Goal: Task Accomplishment & Management: Use online tool/utility

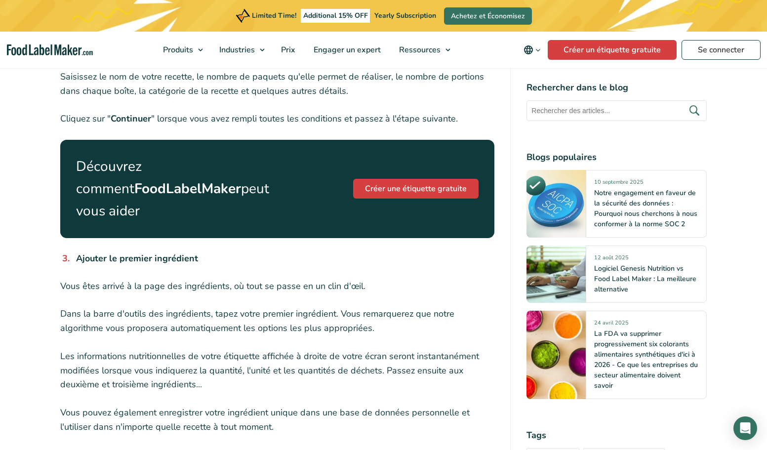
scroll to position [839, 0]
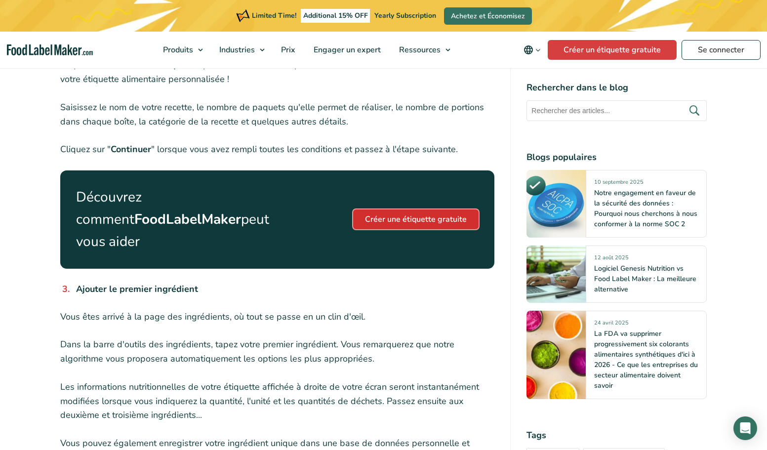
click at [403, 215] on link "Créer une étiquette gratuite" at bounding box center [415, 219] width 125 height 20
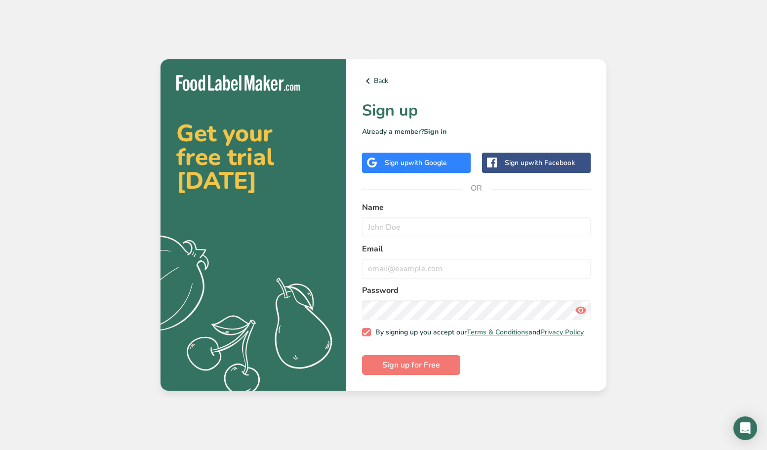
click at [436, 158] on span "with Google" at bounding box center [427, 162] width 38 height 9
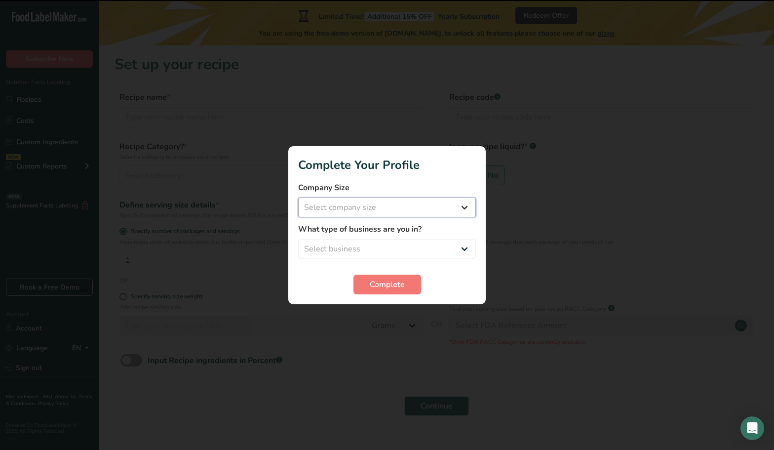
click at [413, 211] on select "Select company size Fewer than 10 Employees 10 to 50 Employees 51 to 500 Employ…" at bounding box center [387, 207] width 178 height 20
select select "1"
click at [298, 197] on select "Select company size Fewer than 10 Employees 10 to 50 Employees 51 to 500 Employ…" at bounding box center [387, 207] width 178 height 20
click at [393, 289] on span "Complete" at bounding box center [387, 284] width 35 height 12
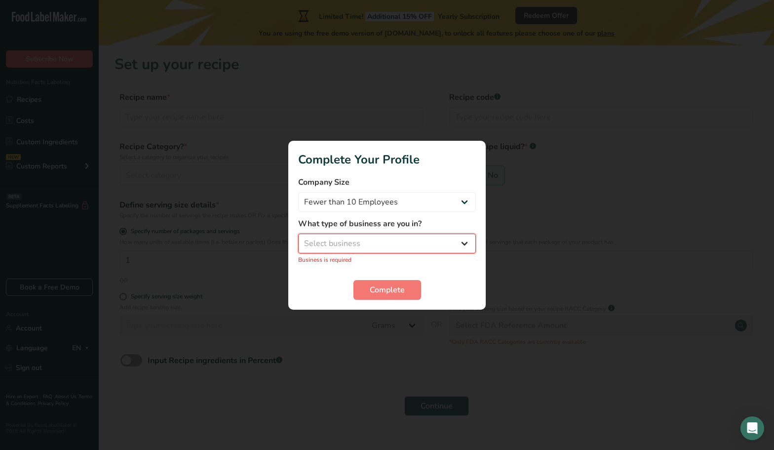
click at [389, 246] on select "Select business Packaged Food Manufacturer Restaurant & Cafe Bakery Meal Plans …" at bounding box center [387, 243] width 178 height 20
select select "1"
click at [298, 238] on select "Select business Packaged Food Manufacturer Restaurant & Cafe Bakery Meal Plans …" at bounding box center [387, 243] width 178 height 20
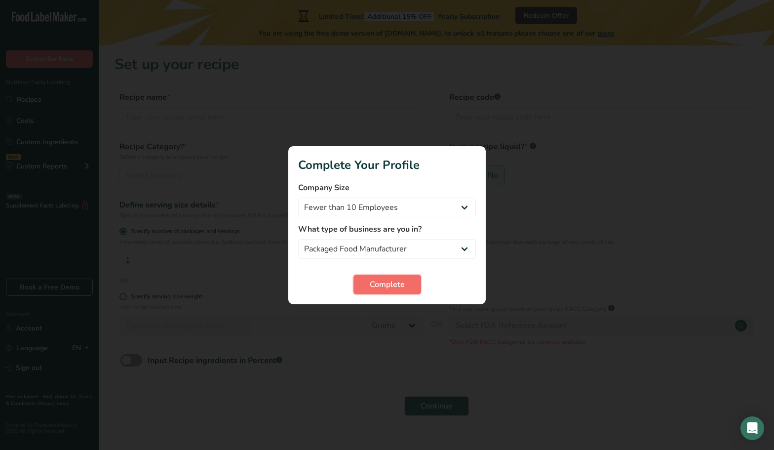
click at [389, 287] on span "Complete" at bounding box center [387, 284] width 35 height 12
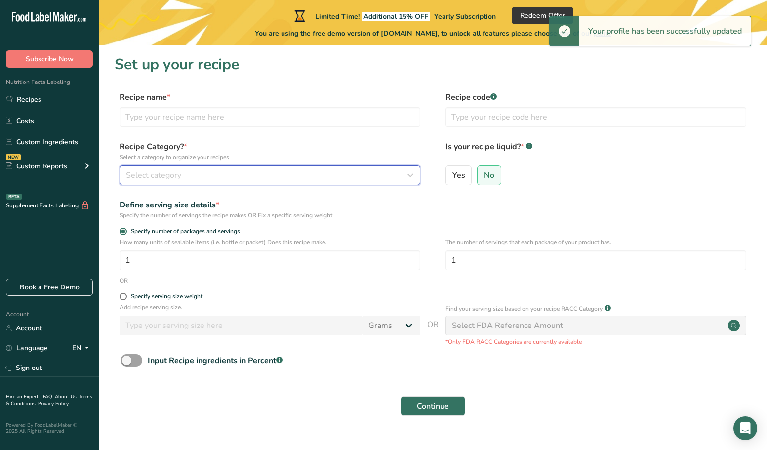
click at [212, 170] on div "Select category" at bounding box center [267, 175] width 282 height 12
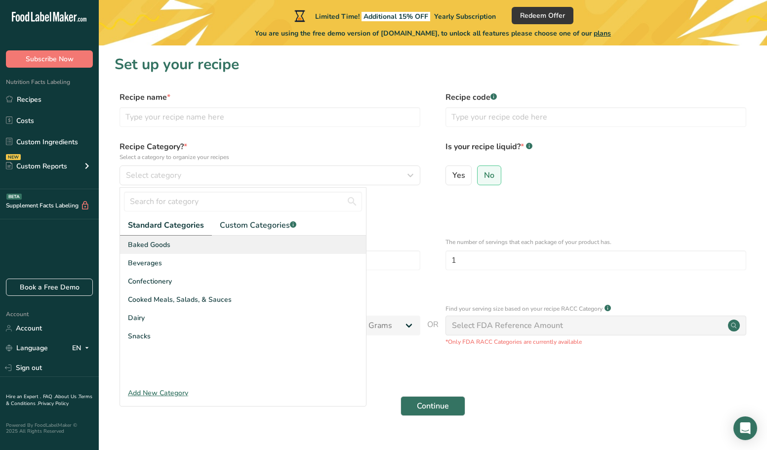
click at [172, 245] on div "Baked Goods" at bounding box center [243, 244] width 246 height 18
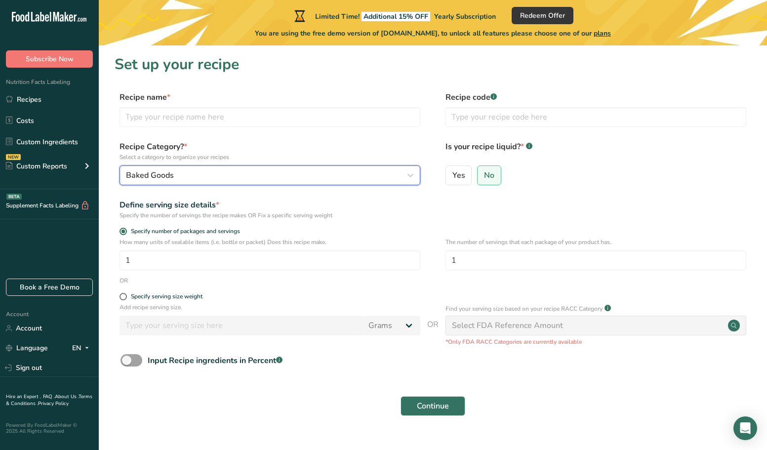
click at [192, 182] on button "Baked Goods" at bounding box center [269, 175] width 301 height 20
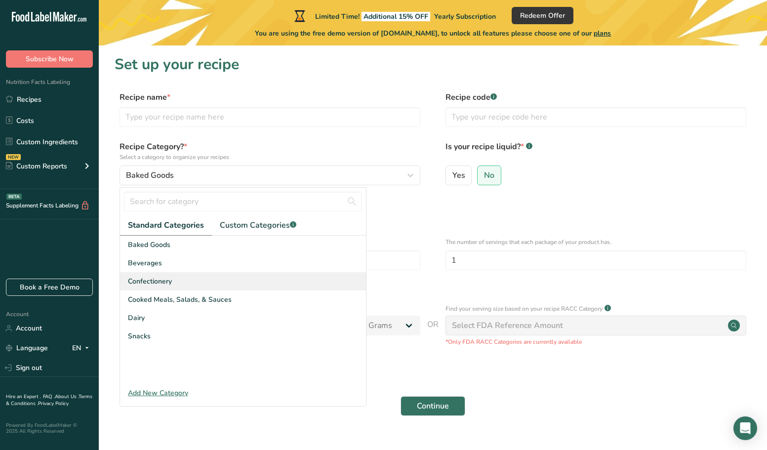
click at [165, 282] on span "Confectionery" at bounding box center [150, 281] width 44 height 10
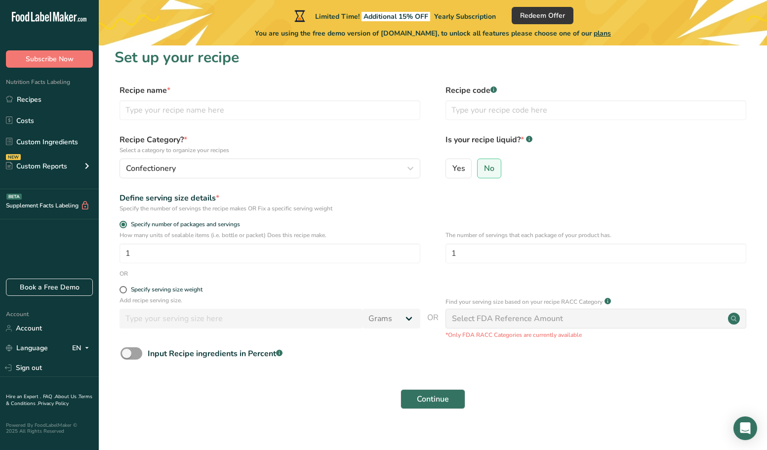
scroll to position [19, 0]
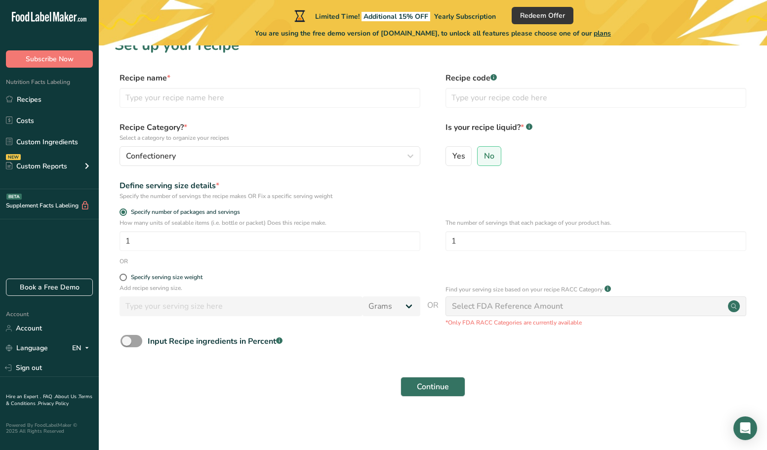
click at [243, 167] on div "Recipe Category? * Select a category to organize your recipes Confectionery Sta…" at bounding box center [433, 146] width 636 height 50
click at [243, 159] on div "Confectionery" at bounding box center [267, 156] width 282 height 12
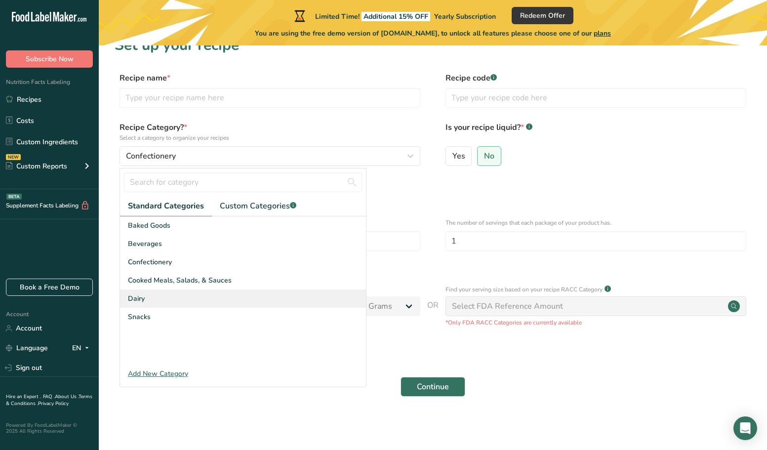
click at [147, 305] on div "Dairy" at bounding box center [243, 298] width 246 height 18
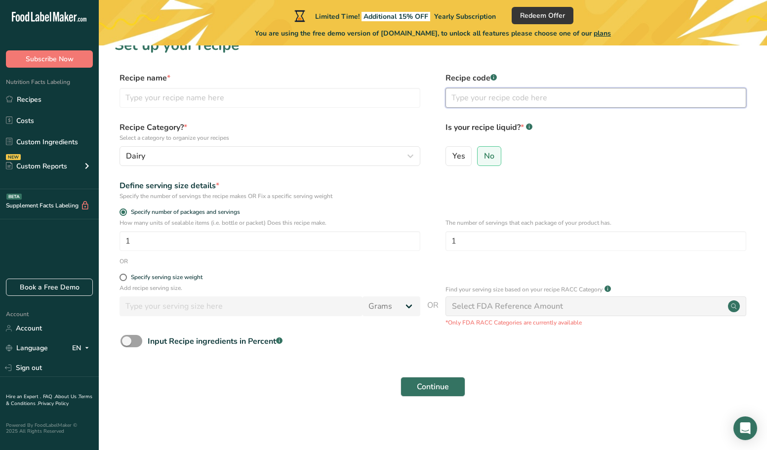
click at [470, 104] on input "text" at bounding box center [595, 98] width 301 height 20
click at [162, 280] on div "Specify serving size weight" at bounding box center [167, 276] width 72 height 7
click at [126, 280] on input "Specify serving size weight" at bounding box center [122, 277] width 6 height 6
radio input "true"
radio input "false"
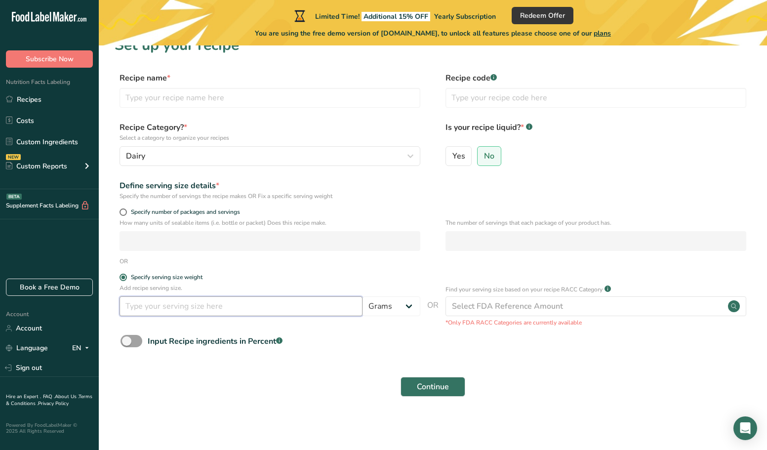
click at [202, 303] on input "number" at bounding box center [240, 306] width 243 height 20
type input "50"
click at [376, 350] on div "Input Recipe ingredients in Percent .a-a{fill:#347362;}.b-a{fill:#fff;}" at bounding box center [433, 345] width 636 height 20
click at [459, 377] on button "Continue" at bounding box center [432, 387] width 65 height 20
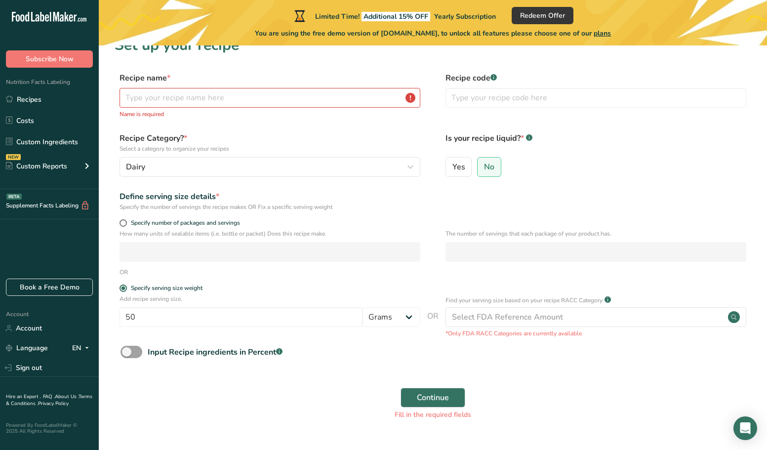
click at [261, 80] on label "Recipe name *" at bounding box center [269, 78] width 301 height 12
click at [254, 91] on input "text" at bounding box center [269, 98] width 301 height 20
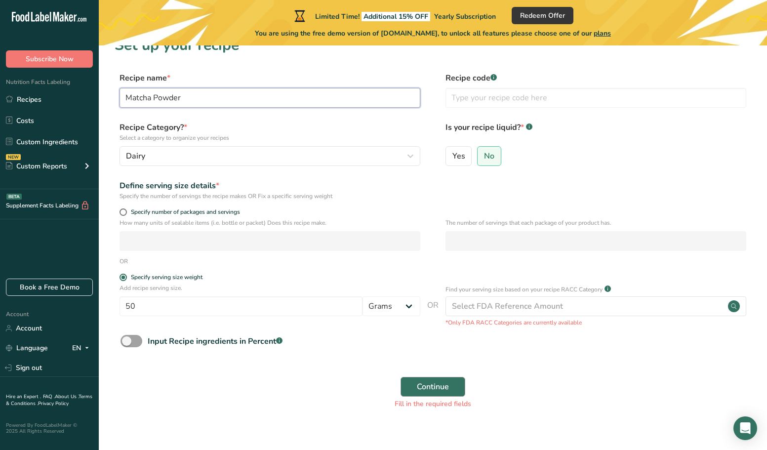
type input "Matcha Powder"
click at [424, 391] on span "Continue" at bounding box center [433, 387] width 32 height 12
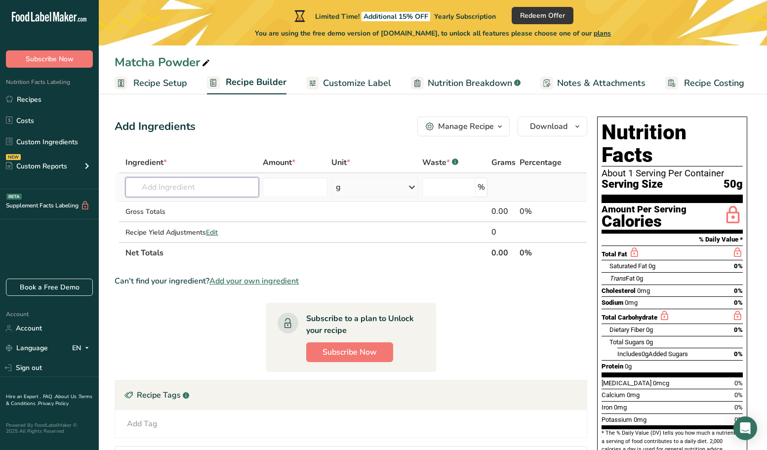
click at [199, 183] on input "text" at bounding box center [191, 187] width 133 height 20
click at [217, 133] on div "Add Ingredients Manage Recipe Delete Recipe Duplicate Recipe Scale Recipe Save …" at bounding box center [351, 126] width 472 height 20
click at [210, 186] on input "text" at bounding box center [191, 187] width 133 height 20
click at [311, 183] on input "number" at bounding box center [295, 187] width 65 height 20
click at [346, 183] on div "g" at bounding box center [374, 187] width 87 height 20
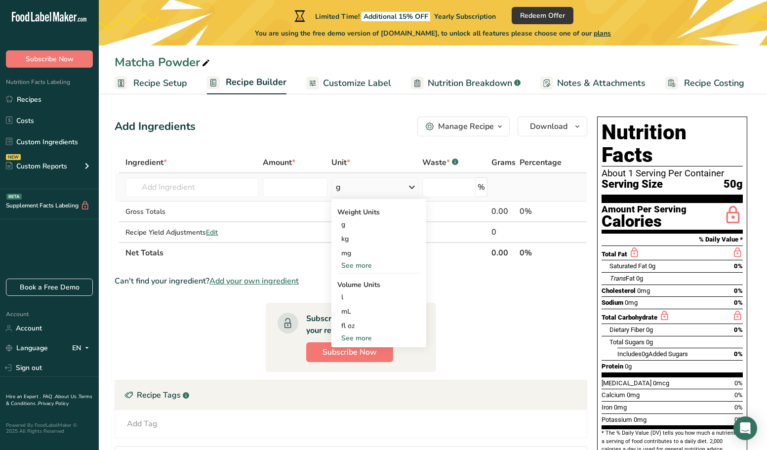
click at [382, 186] on div "g" at bounding box center [374, 187] width 87 height 20
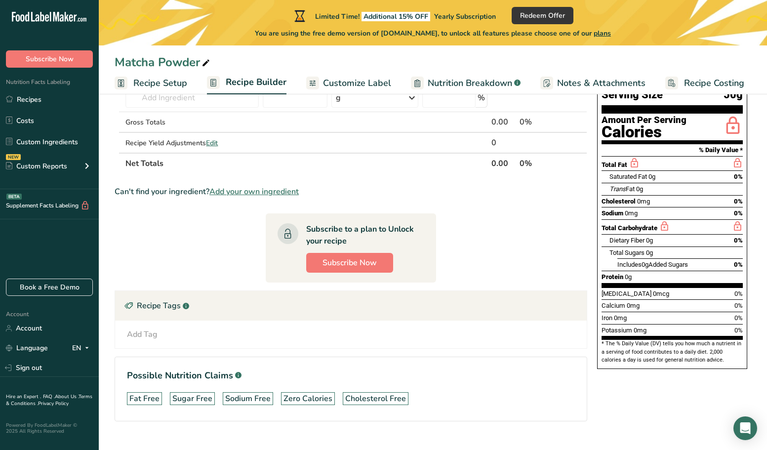
scroll to position [9, 0]
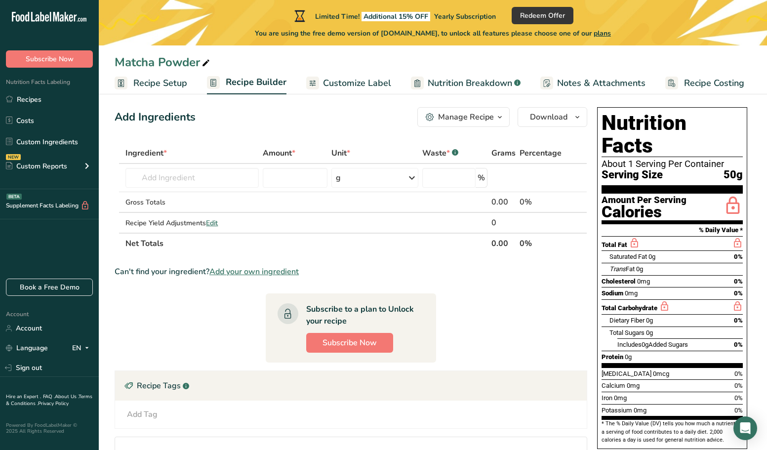
click at [336, 82] on span "Customize Label" at bounding box center [357, 83] width 68 height 13
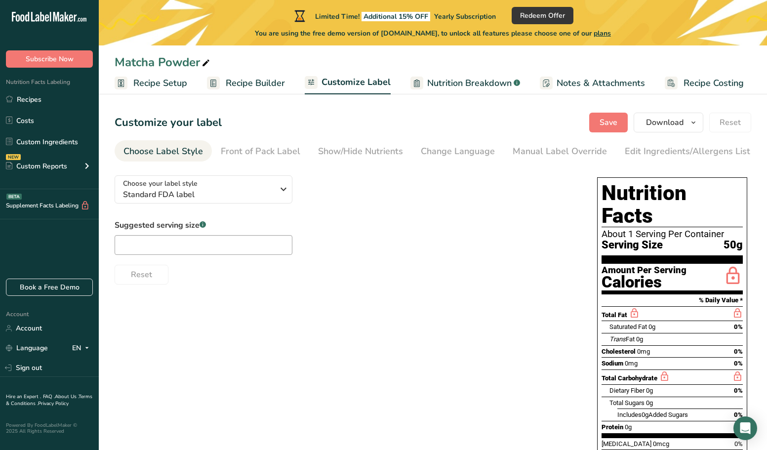
click at [451, 90] on link "Nutrition Breakdown .a-a{fill:#347362;}.b-a{fill:#fff;}" at bounding box center [465, 83] width 110 height 22
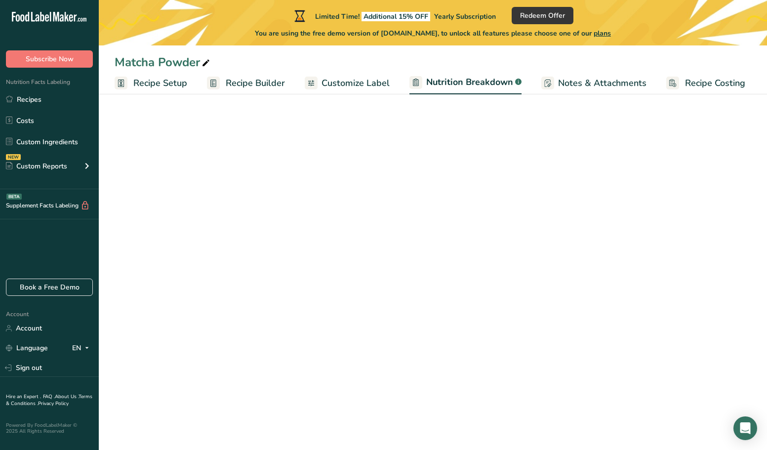
select select "Calories"
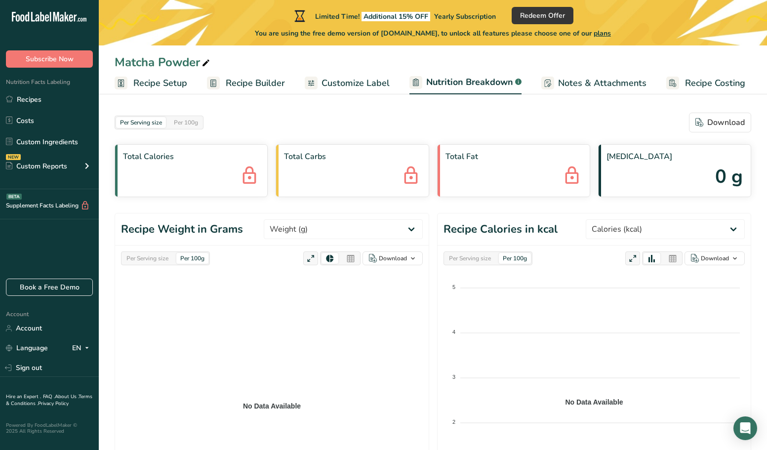
click at [576, 75] on link "Notes & Attachments" at bounding box center [593, 83] width 105 height 22
